Goal: Task Accomplishment & Management: Manage account settings

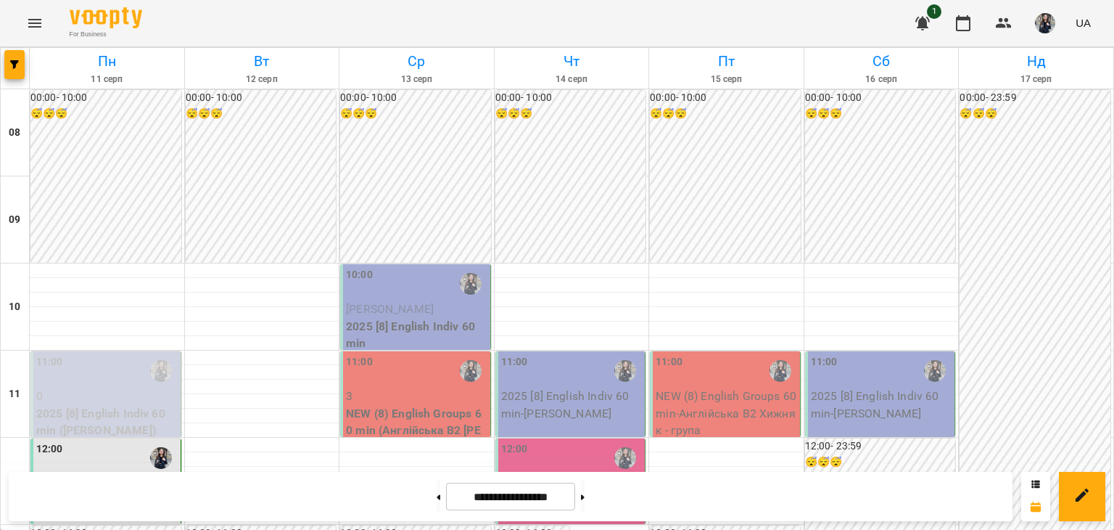
click at [382, 326] on p "2025 [8] English Indiv 60 min" at bounding box center [416, 335] width 141 height 34
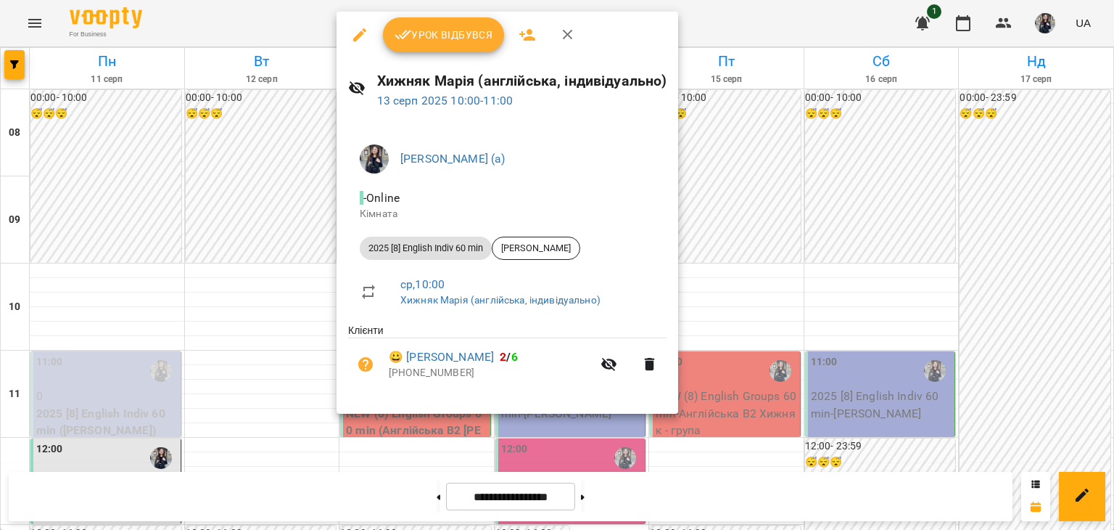
click at [432, 47] on button "Урок відбувся" at bounding box center [444, 34] width 122 height 35
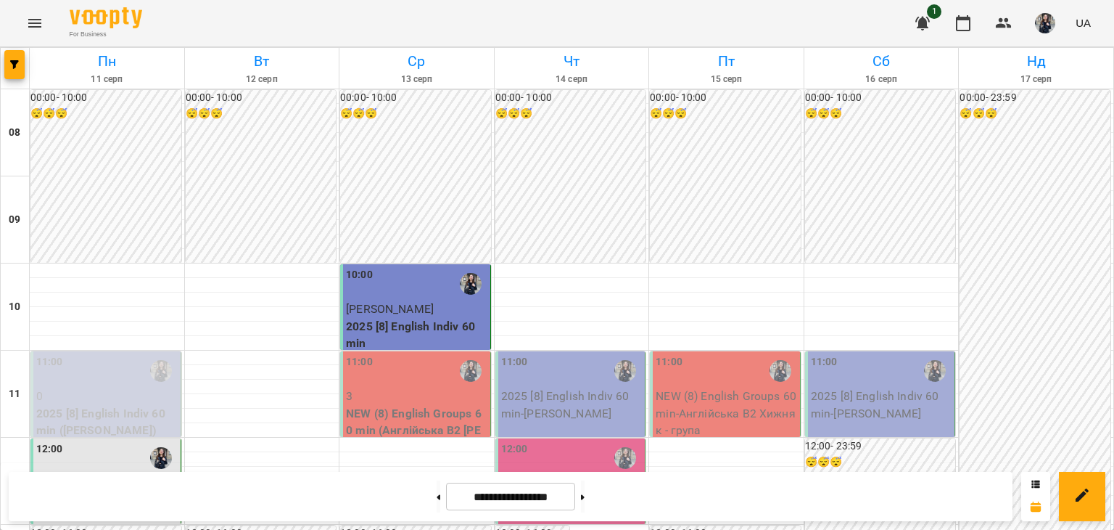
click at [384, 416] on p "NEW (8) English Groups 60 min (Англійська В2 [PERSON_NAME] - група)" at bounding box center [416, 430] width 141 height 51
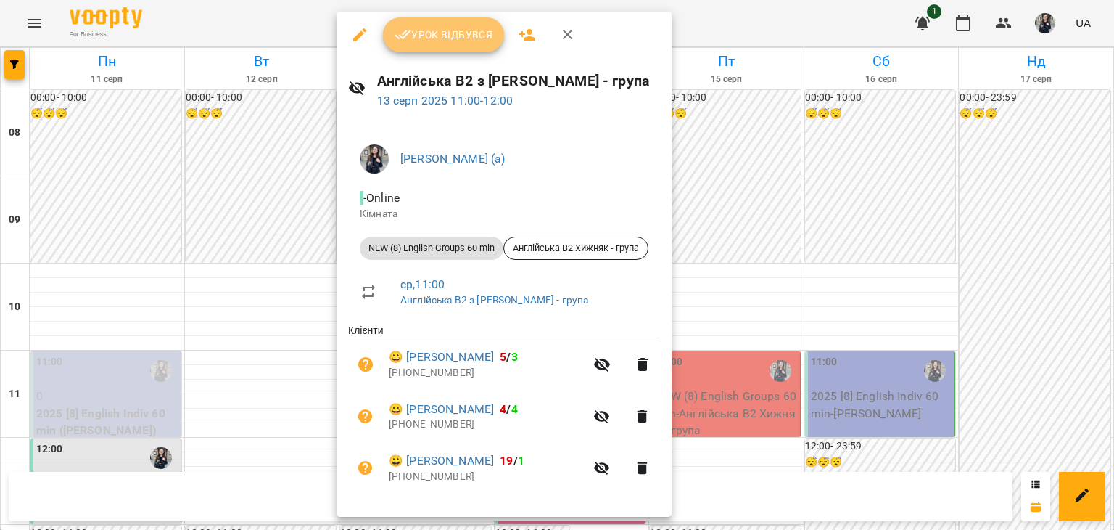
click at [423, 39] on span "Урок відбувся" at bounding box center [444, 34] width 99 height 17
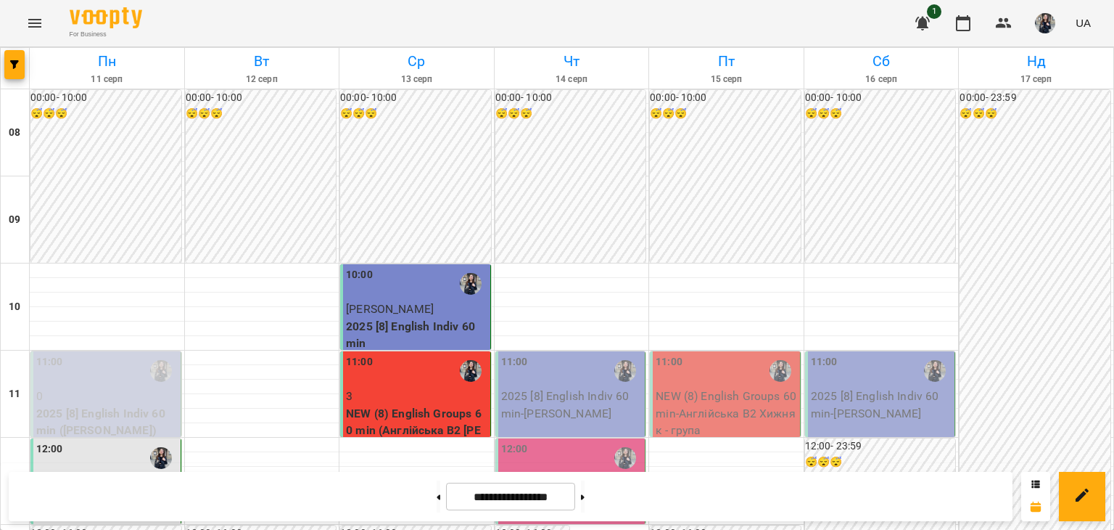
scroll to position [931, 0]
